Goal: Information Seeking & Learning: Learn about a topic

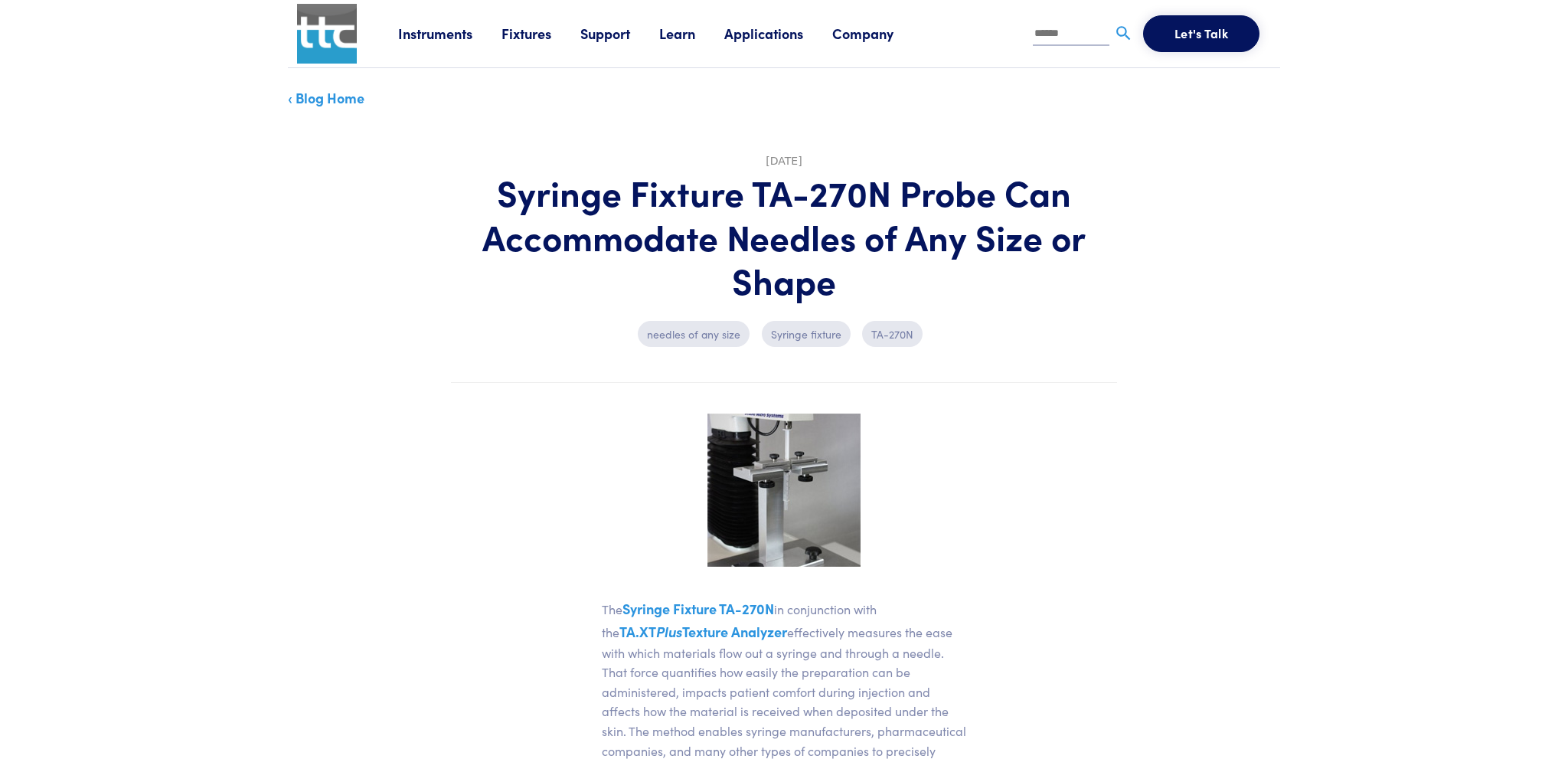
click at [887, 334] on p "TA-270N" at bounding box center [892, 334] width 60 height 26
click at [806, 332] on p "Syringe fixture" at bounding box center [806, 334] width 89 height 26
click at [809, 478] on img at bounding box center [784, 490] width 153 height 153
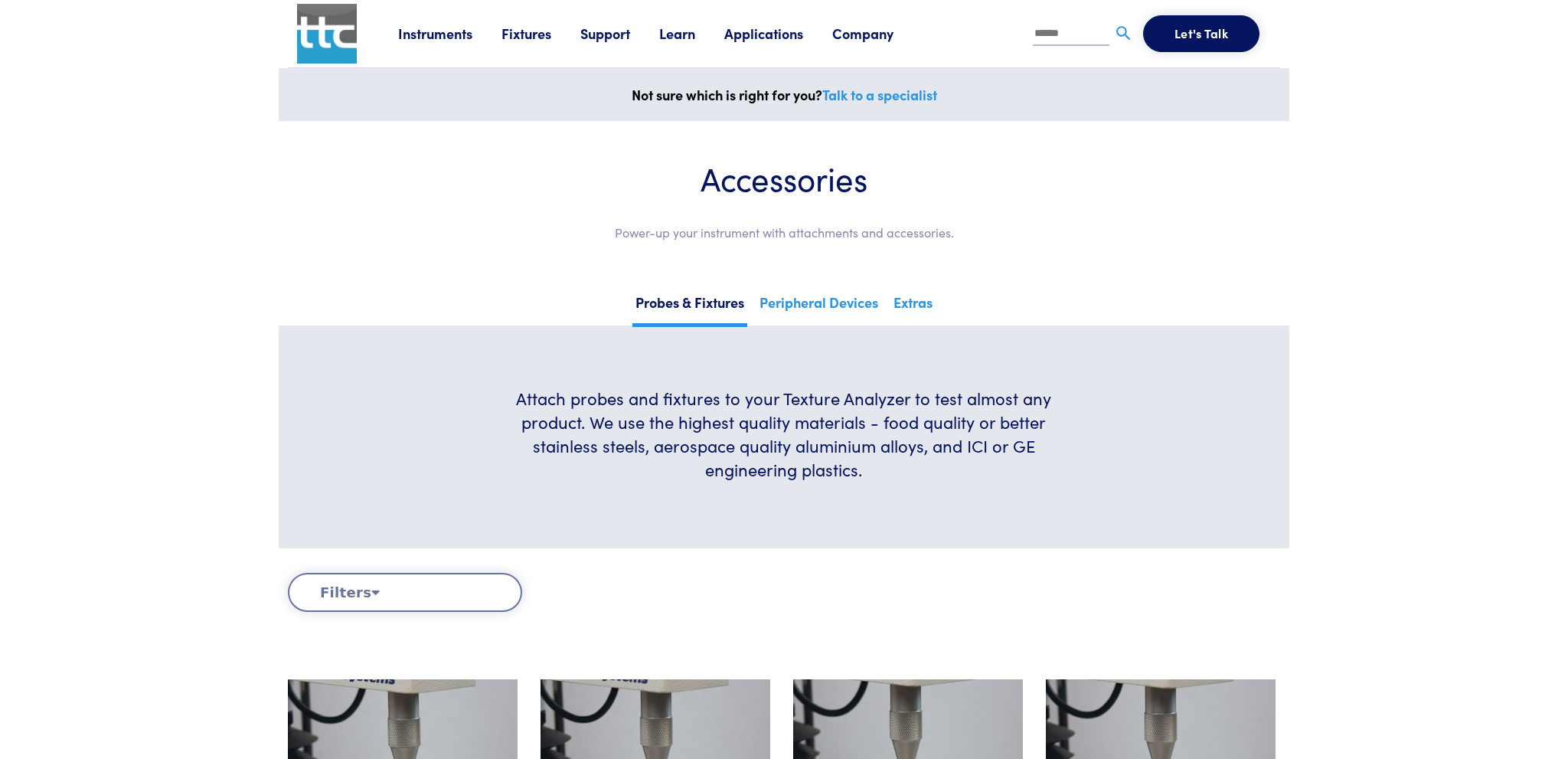
click at [378, 579] on button "Filters" at bounding box center [405, 592] width 235 height 39
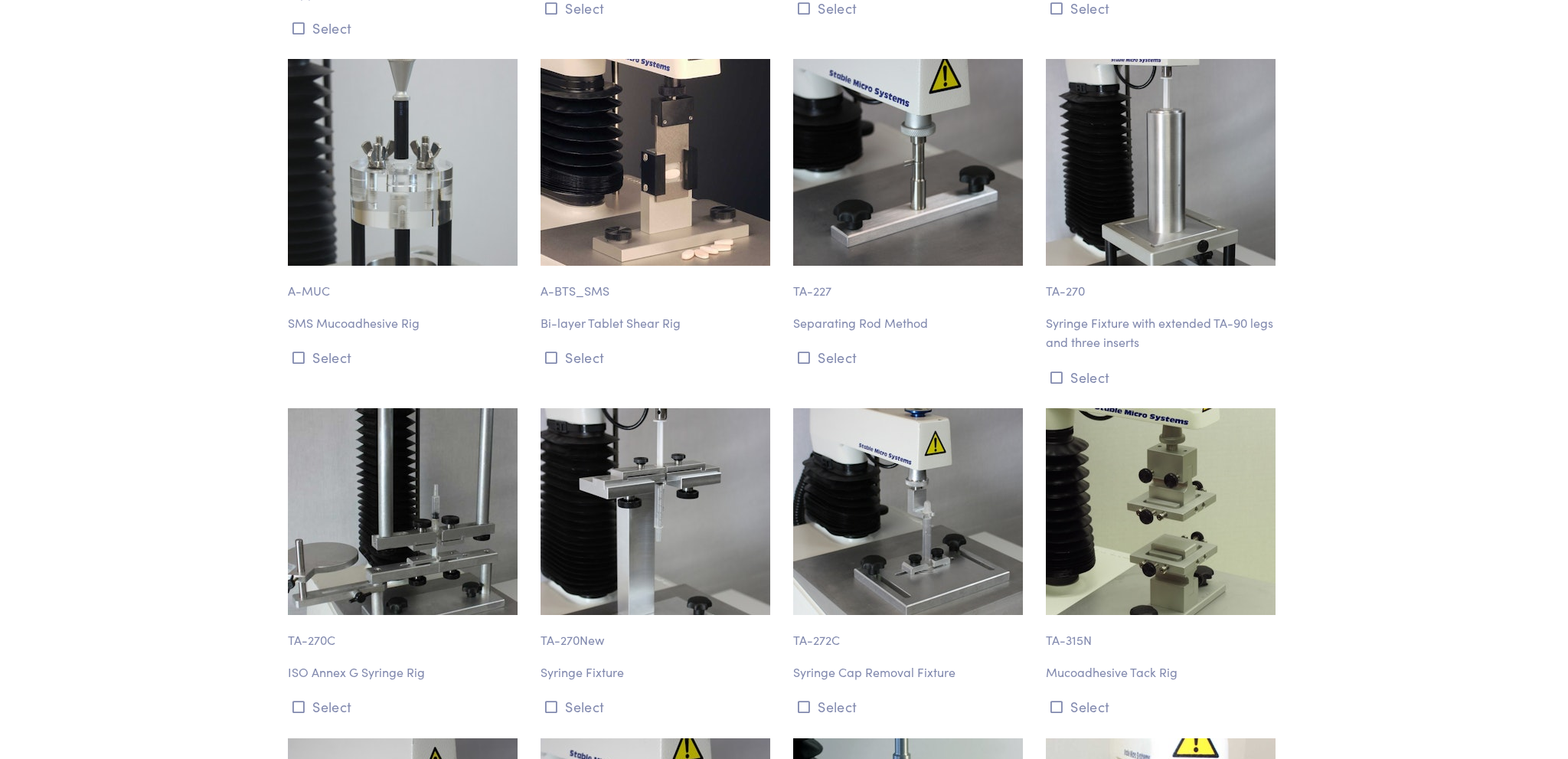
scroll to position [2588, 0]
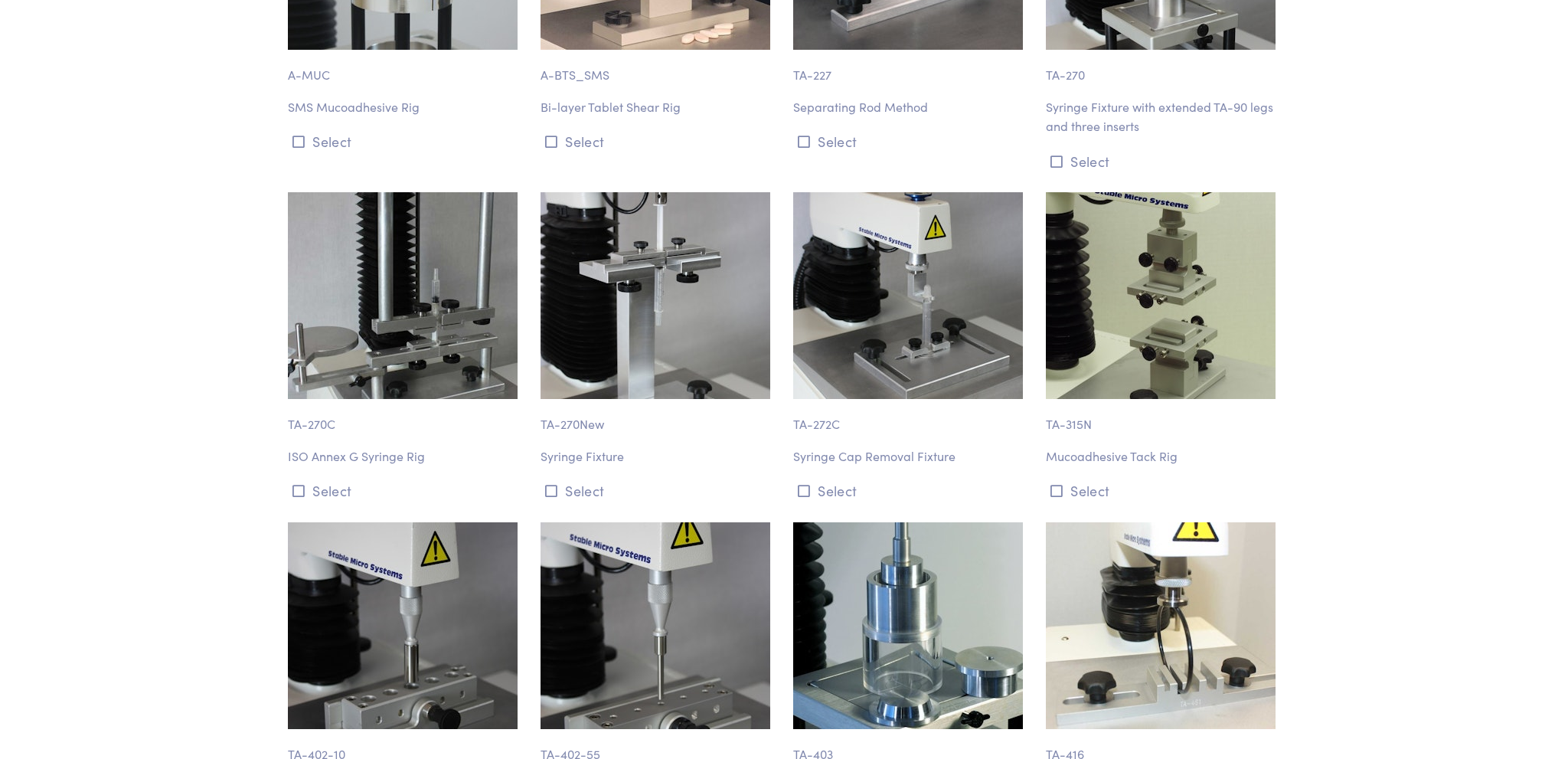
click at [571, 421] on p "TA-270New" at bounding box center [658, 417] width 235 height 36
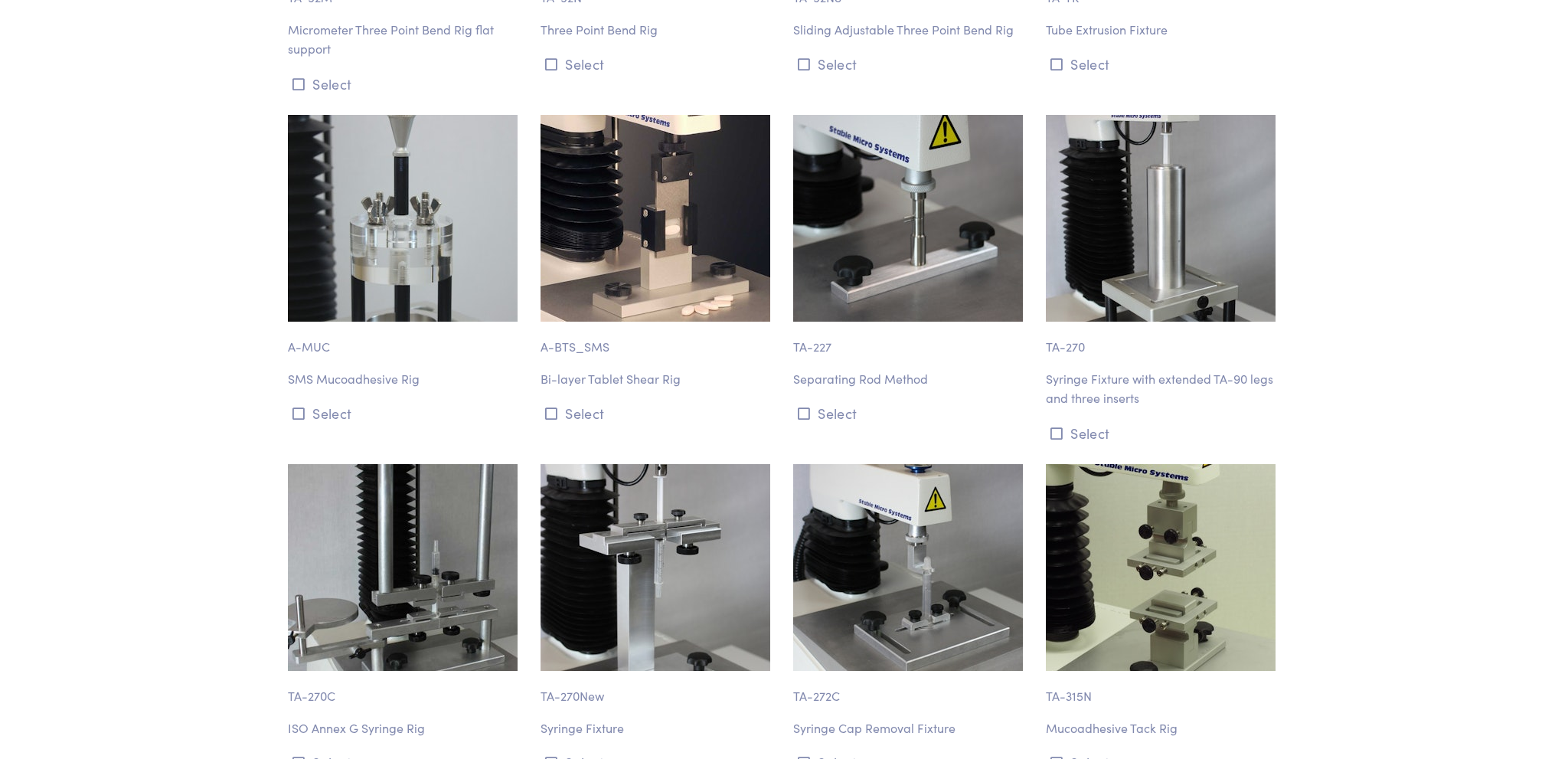
scroll to position [2156, 0]
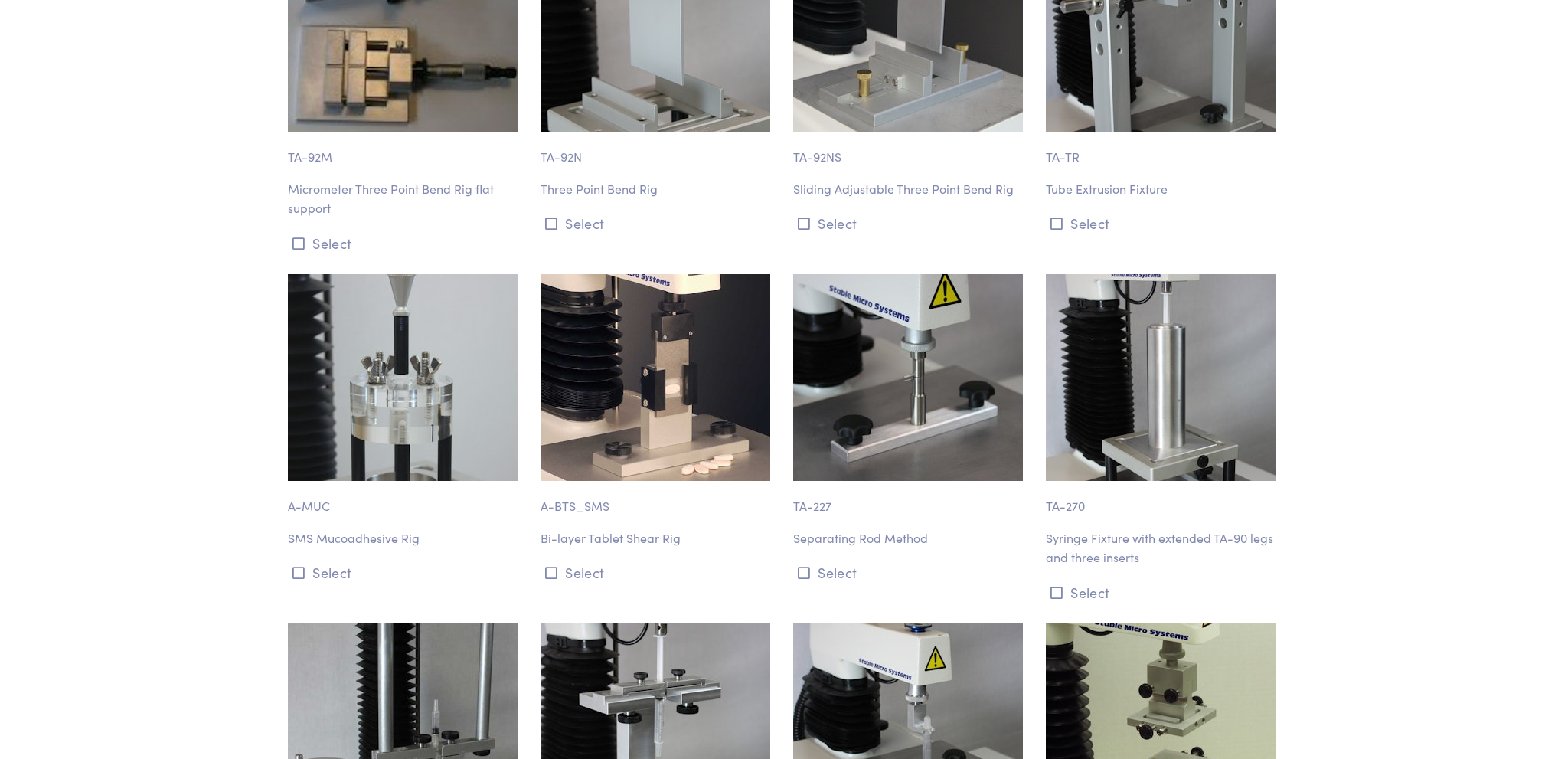
click at [1080, 542] on p "Syringe Fixture with extended TA-90 legs and three inserts" at bounding box center [1164, 548] width 235 height 39
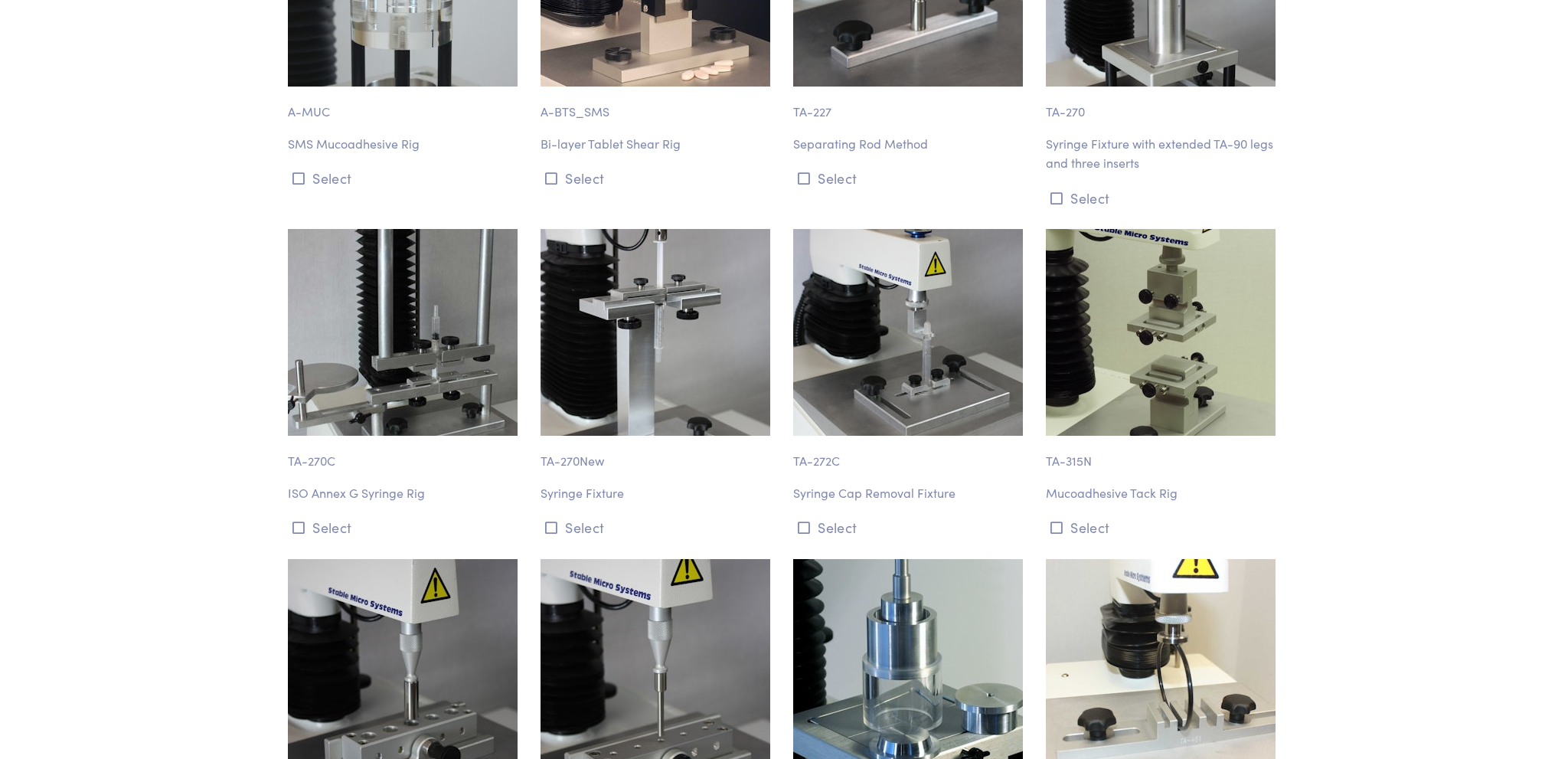
scroll to position [2405, 0]
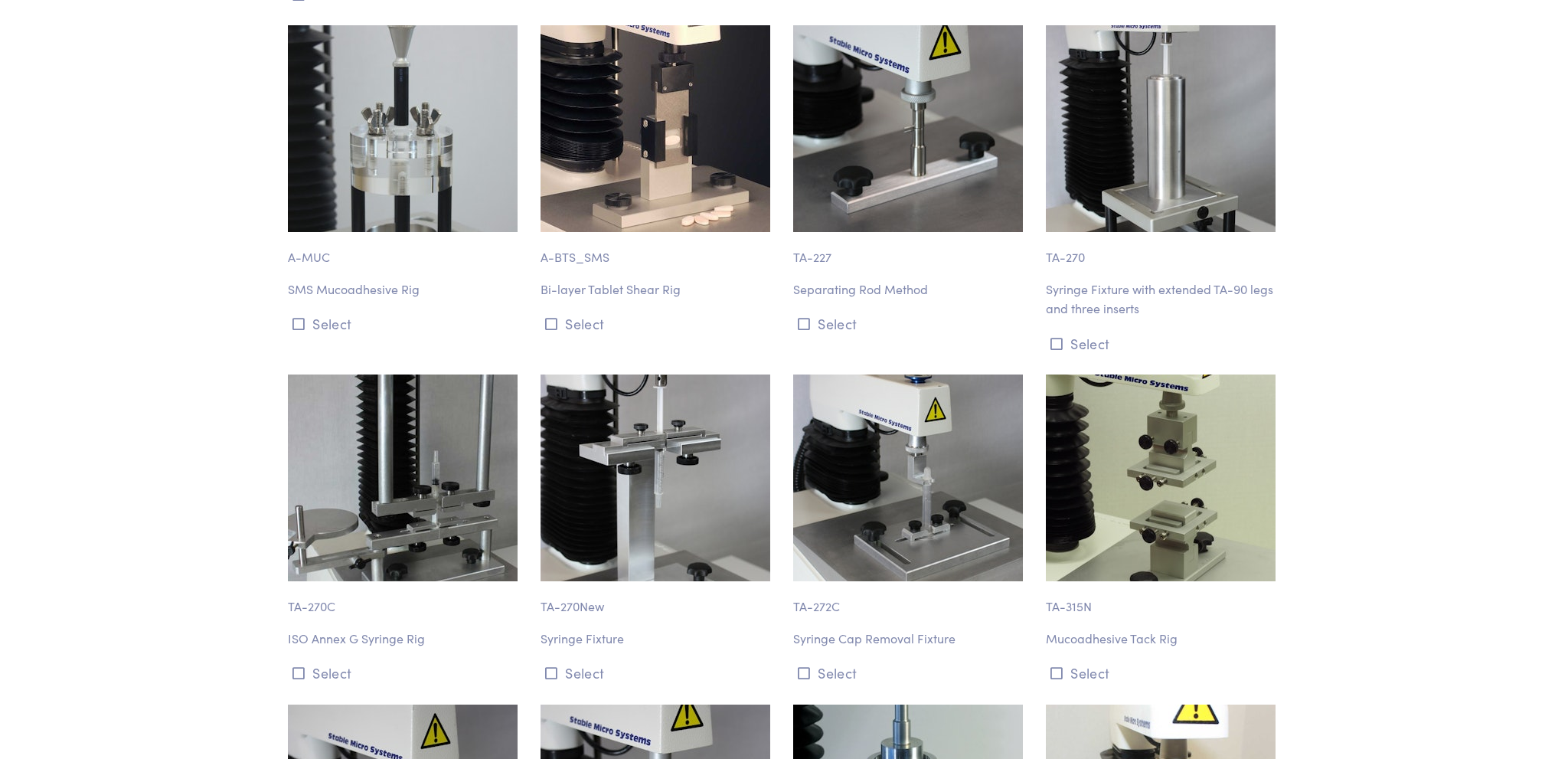
click at [570, 602] on p "TA-270New" at bounding box center [658, 599] width 235 height 36
click at [581, 676] on button "Select" at bounding box center [658, 672] width 235 height 25
click at [581, 673] on button "Select" at bounding box center [658, 672] width 235 height 25
click at [583, 668] on button "Select" at bounding box center [658, 672] width 235 height 25
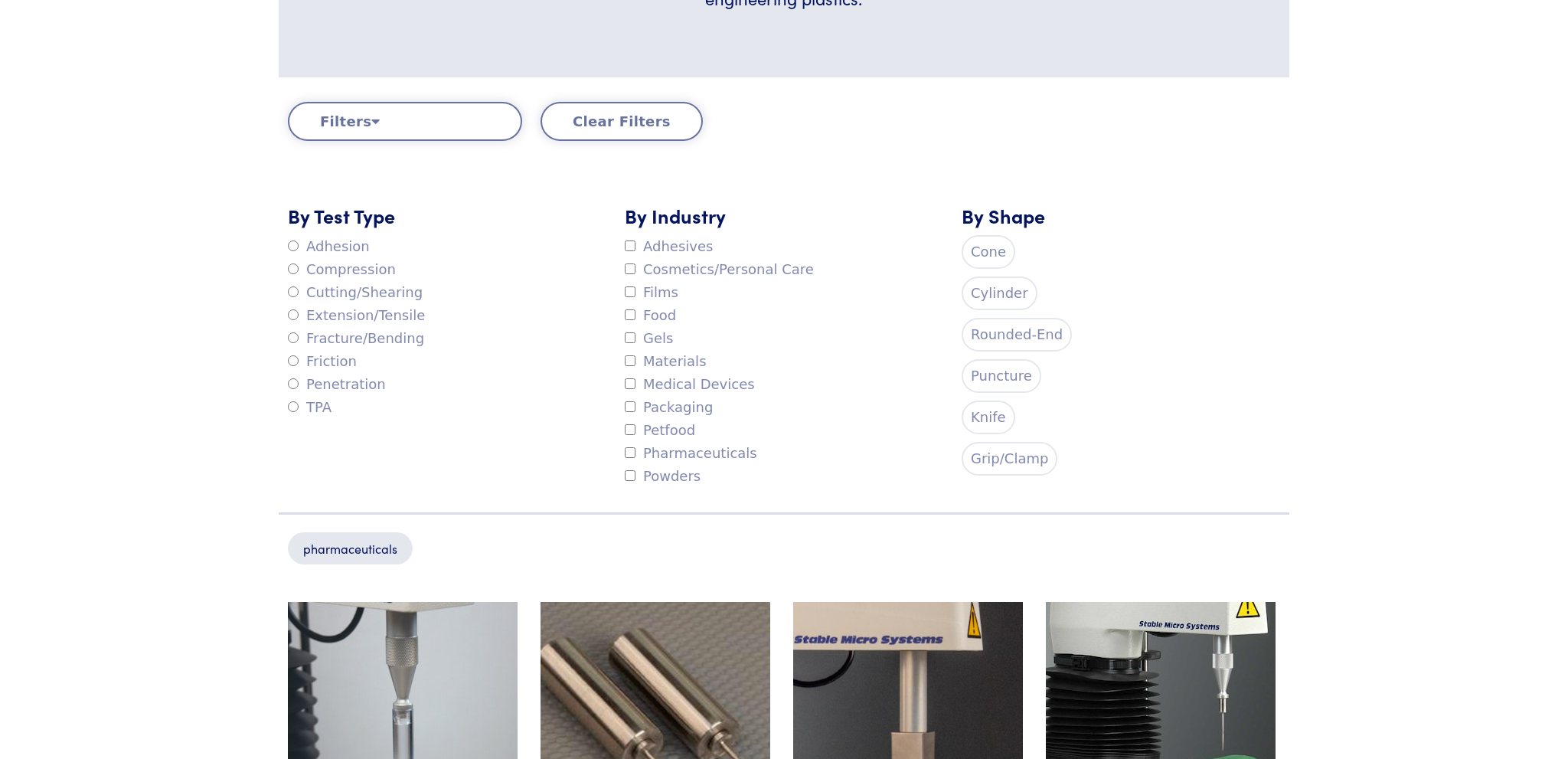
scroll to position [646, 0]
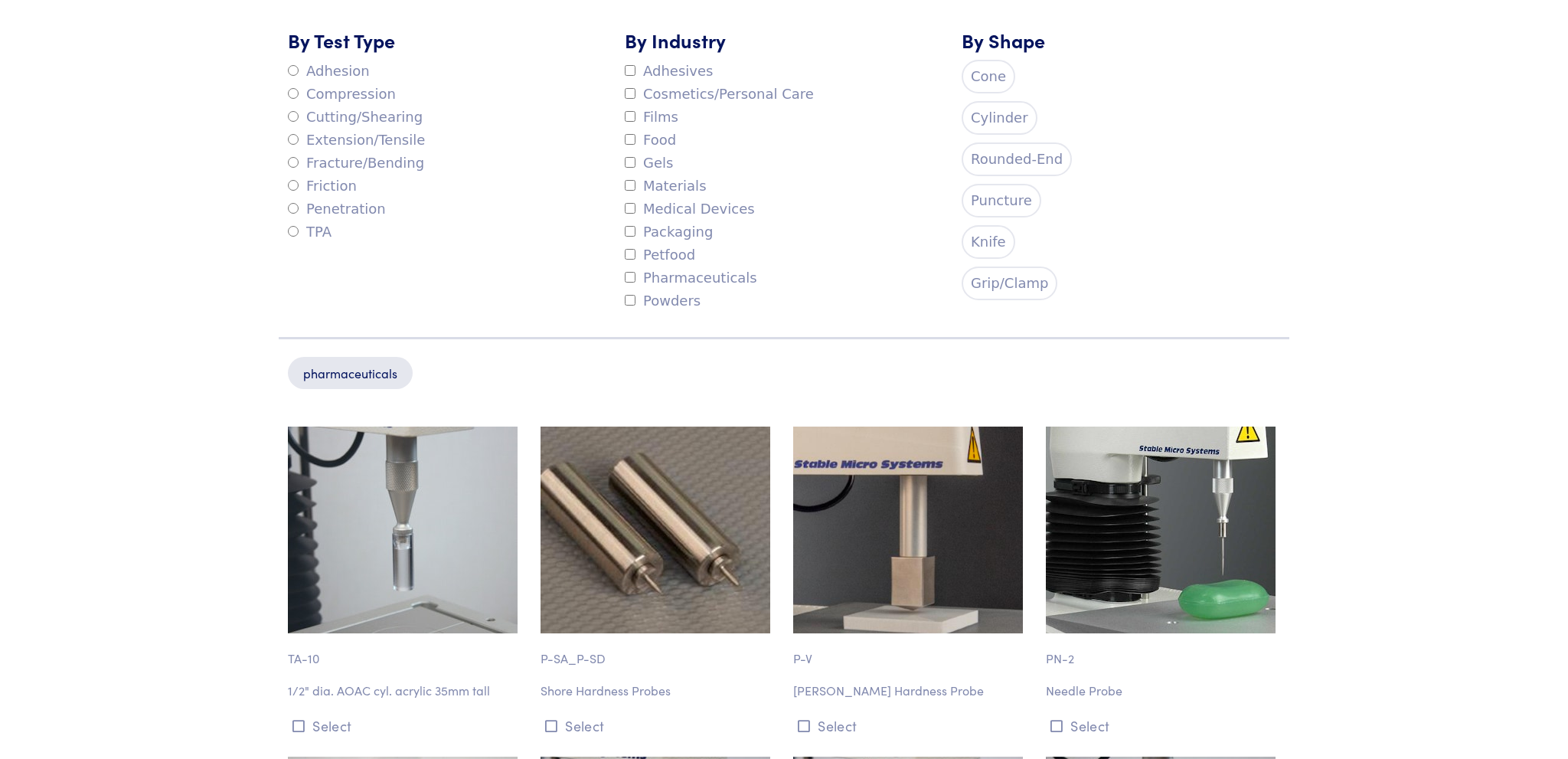
click at [985, 153] on label "Rounded-End" at bounding box center [1017, 159] width 111 height 34
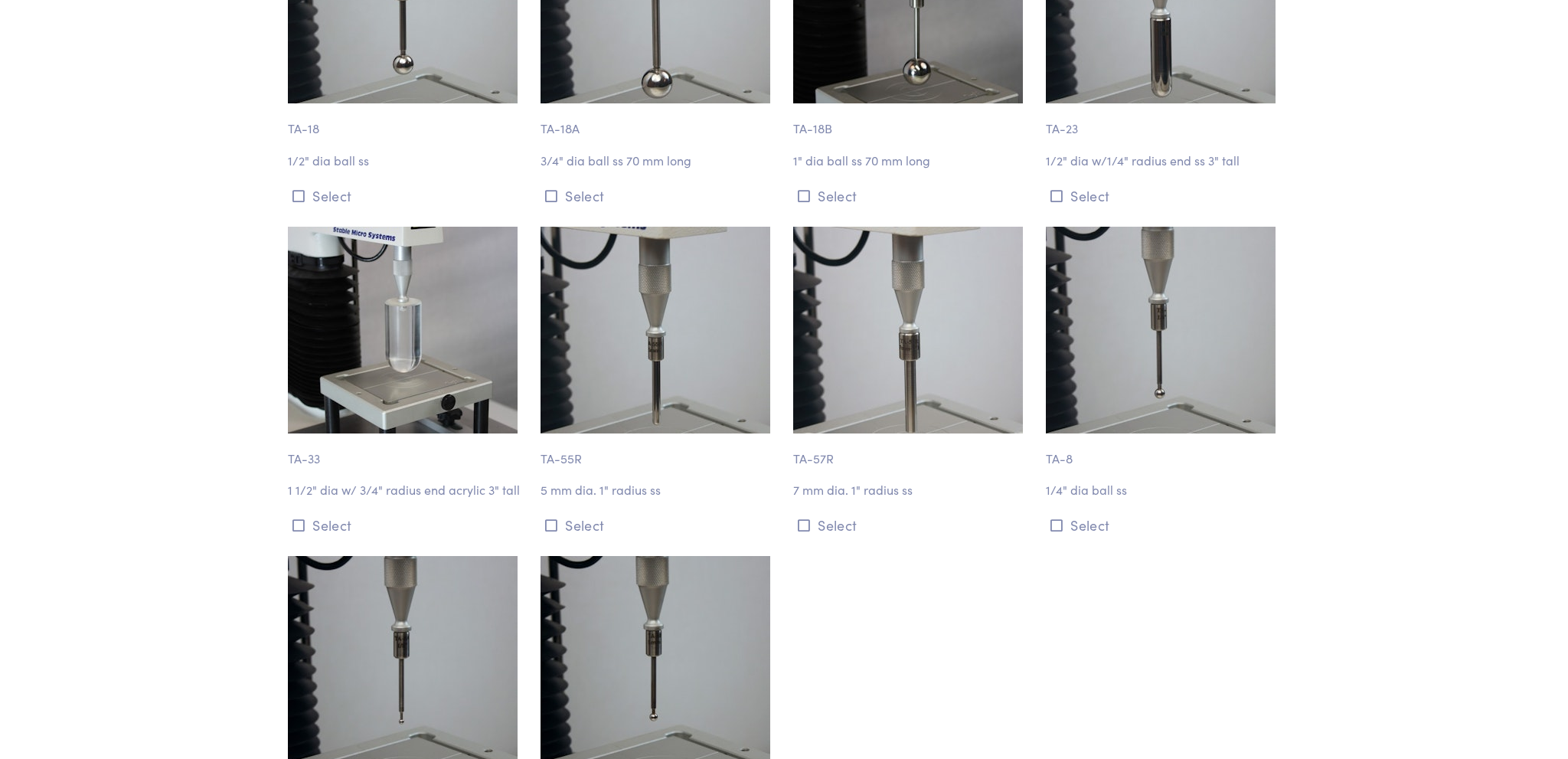
scroll to position [0, 0]
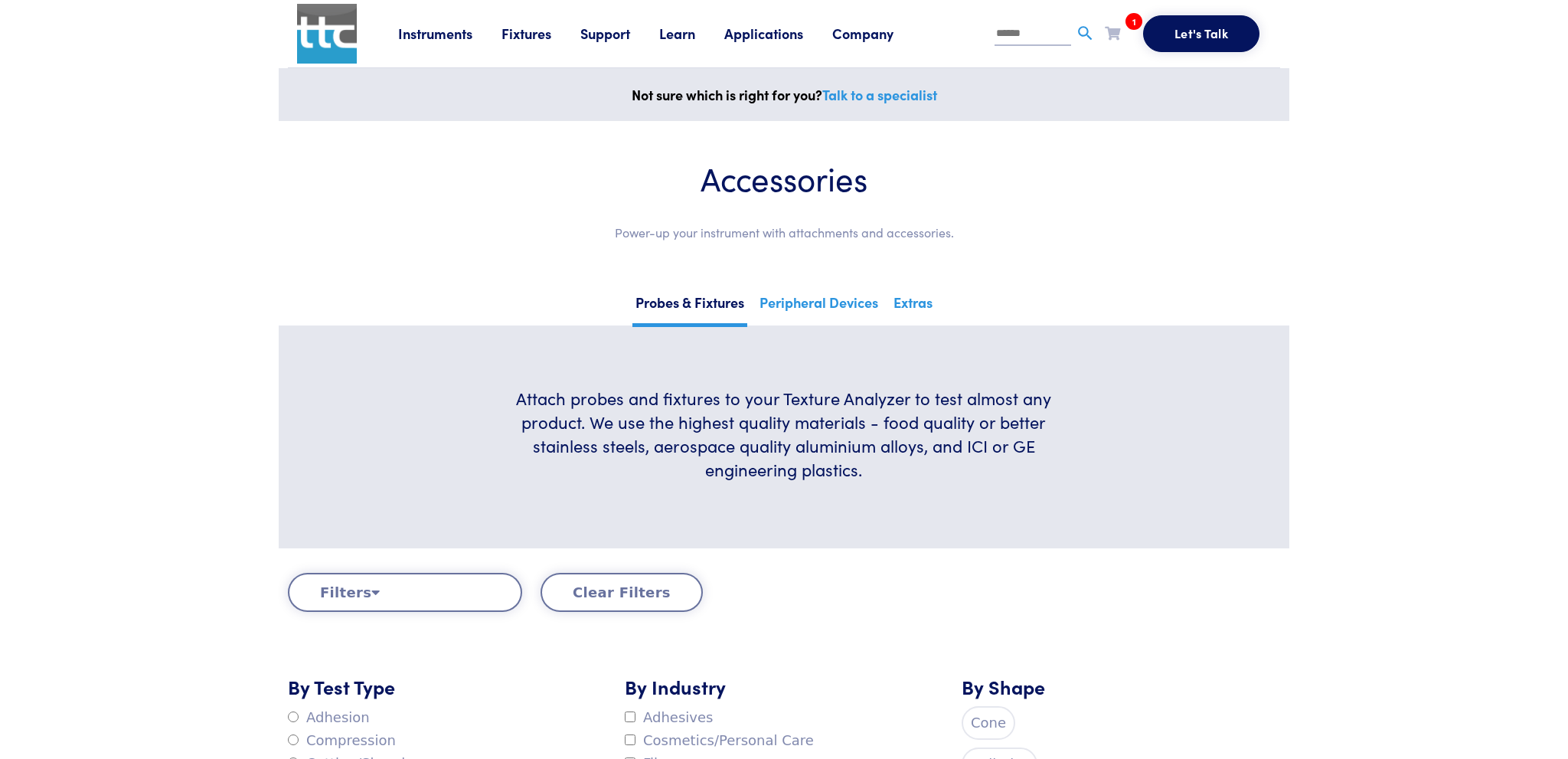
click at [1029, 33] on input "text" at bounding box center [1033, 34] width 77 height 23
type input "******"
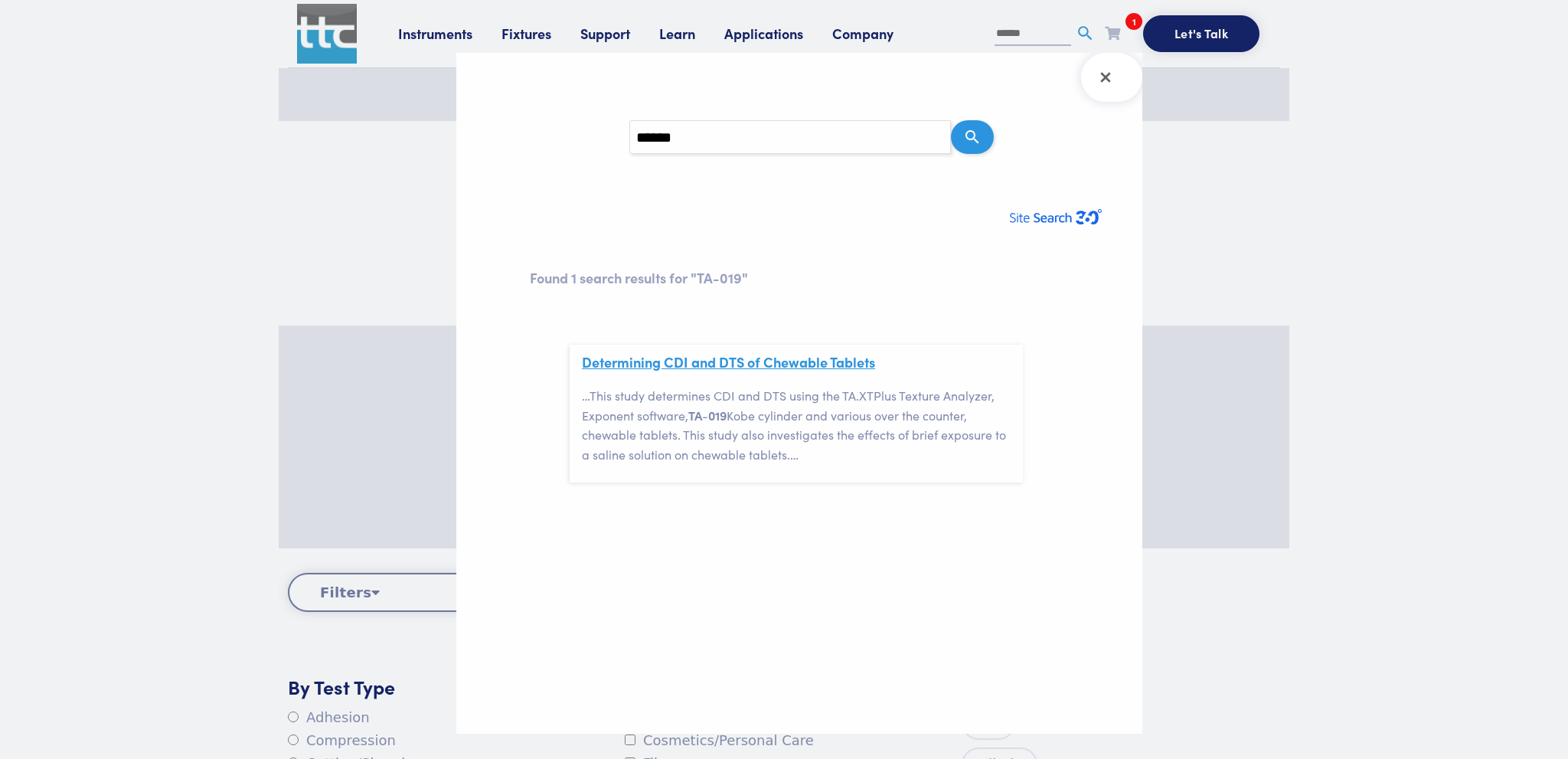
click at [700, 363] on link "Determining CDI and DTS of Chewable Tablets" at bounding box center [728, 361] width 294 height 19
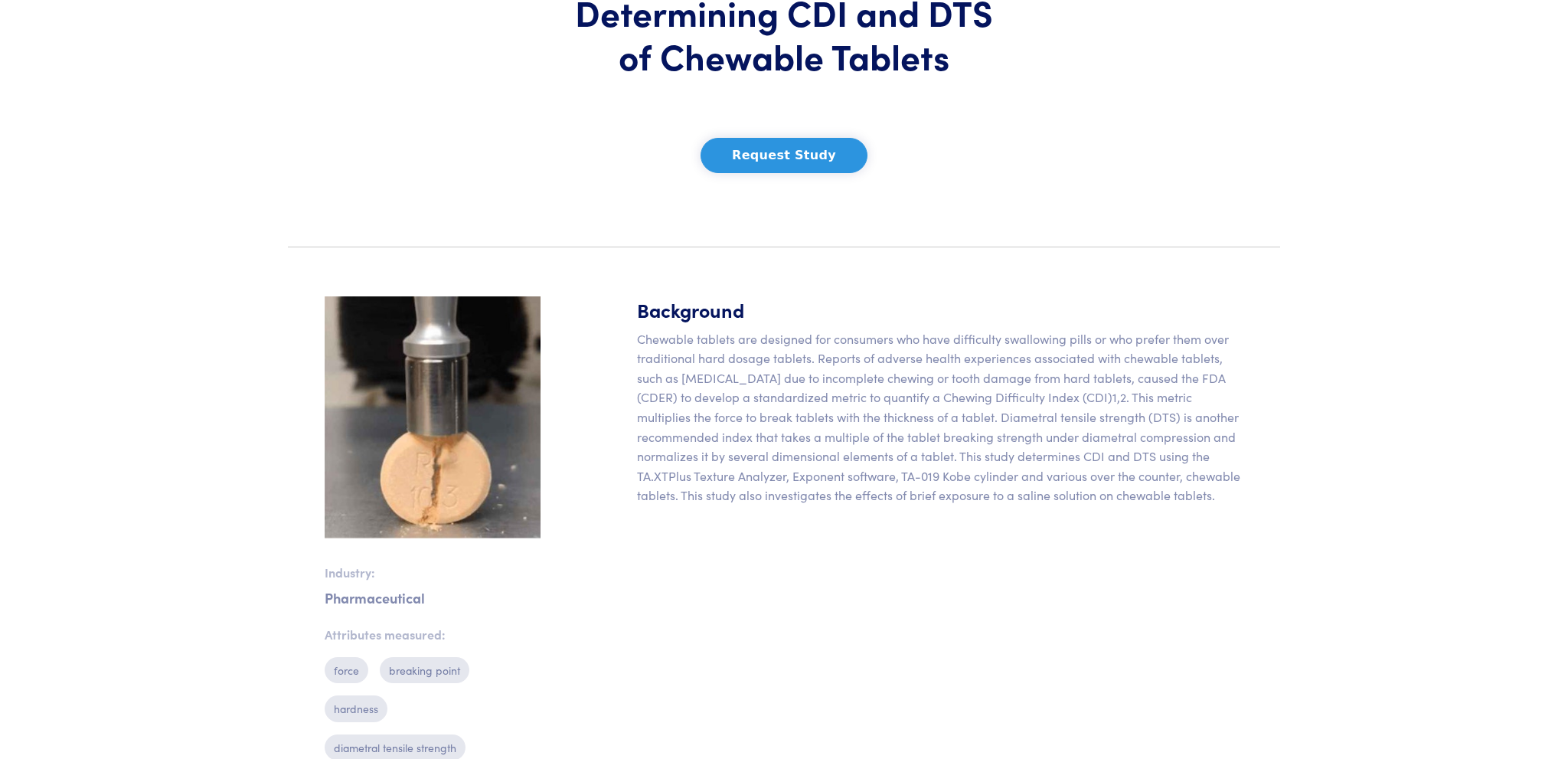
scroll to position [178, 0]
